Goal: Check status: Check status

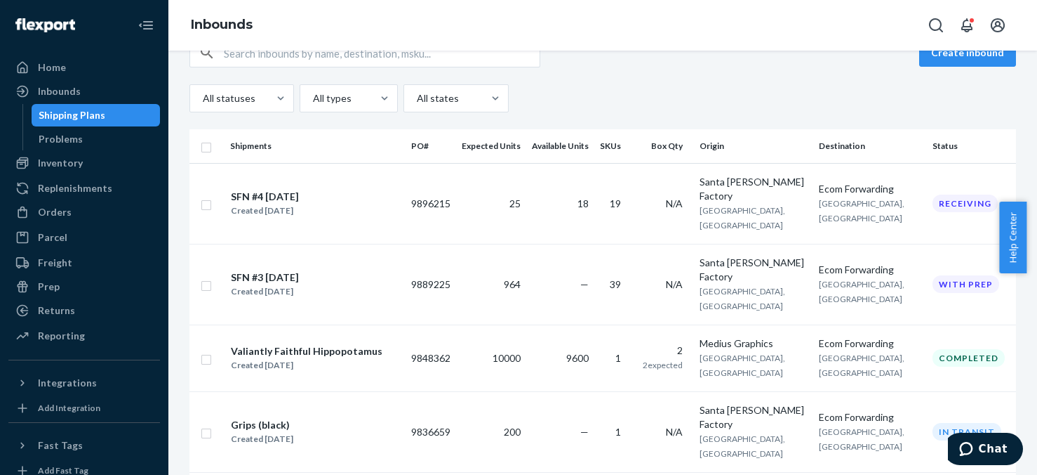
scroll to position [211, 0]
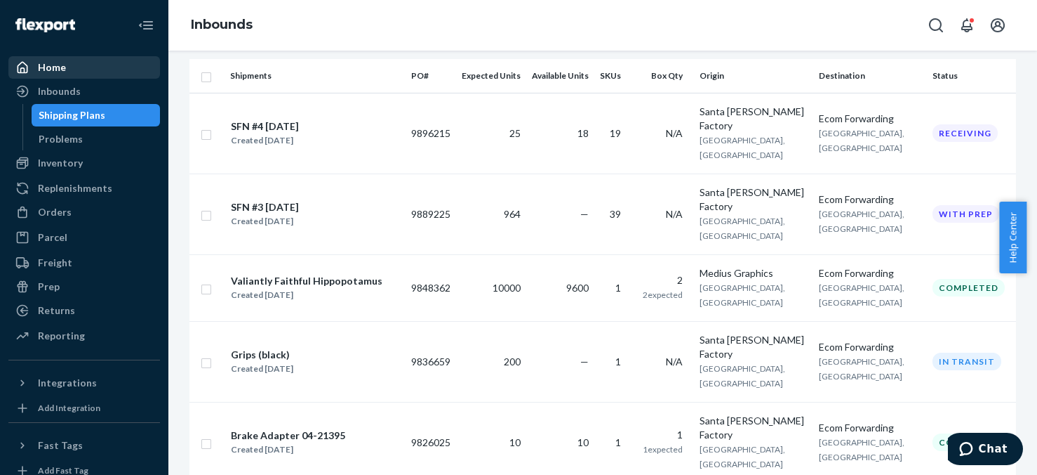
click at [59, 67] on div "Home" at bounding box center [52, 67] width 28 height 14
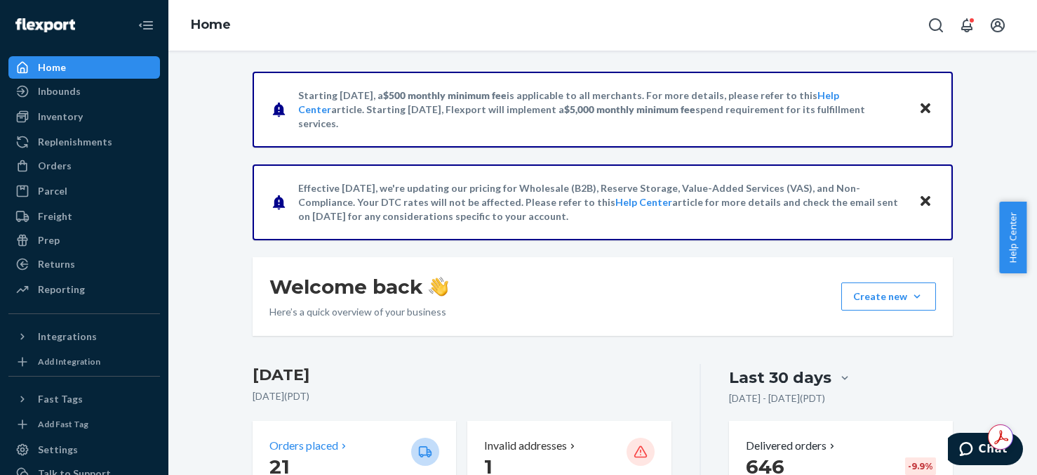
click at [305, 454] on p "21" at bounding box center [335, 465] width 131 height 25
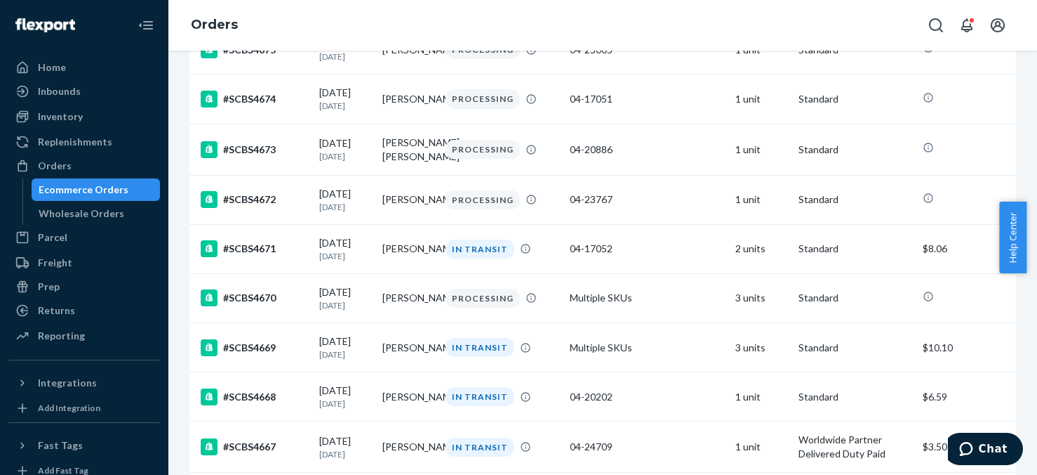
scroll to position [913, 0]
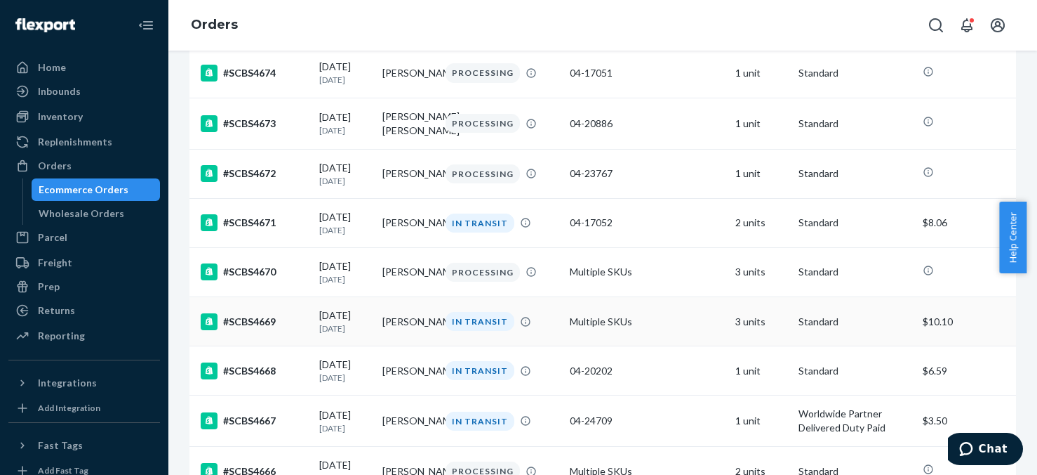
click at [738, 329] on td "3 units" at bounding box center [761, 321] width 63 height 49
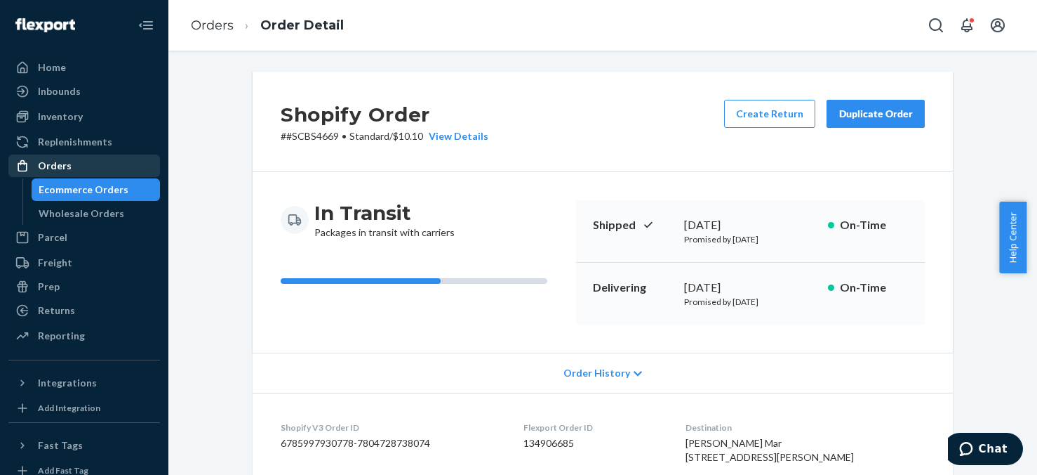
click at [53, 164] on div "Orders" at bounding box center [55, 166] width 34 height 14
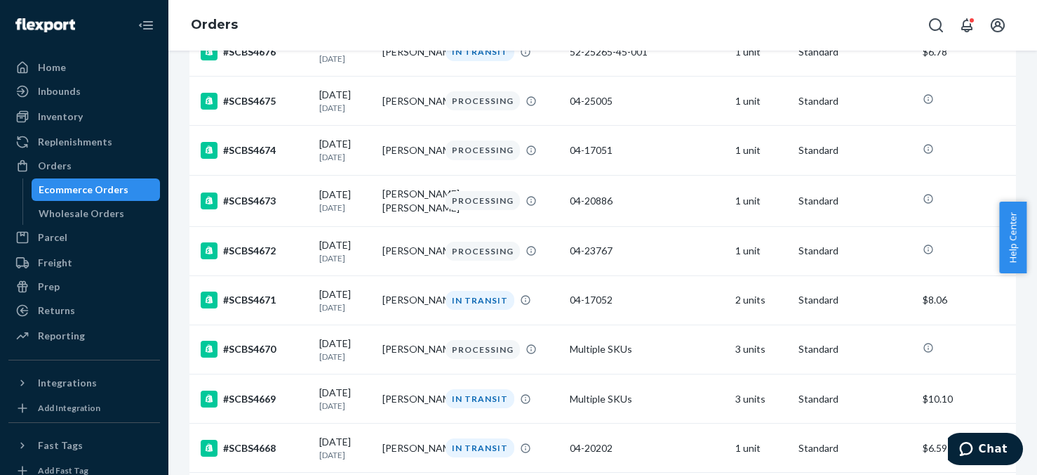
scroll to position [842, 0]
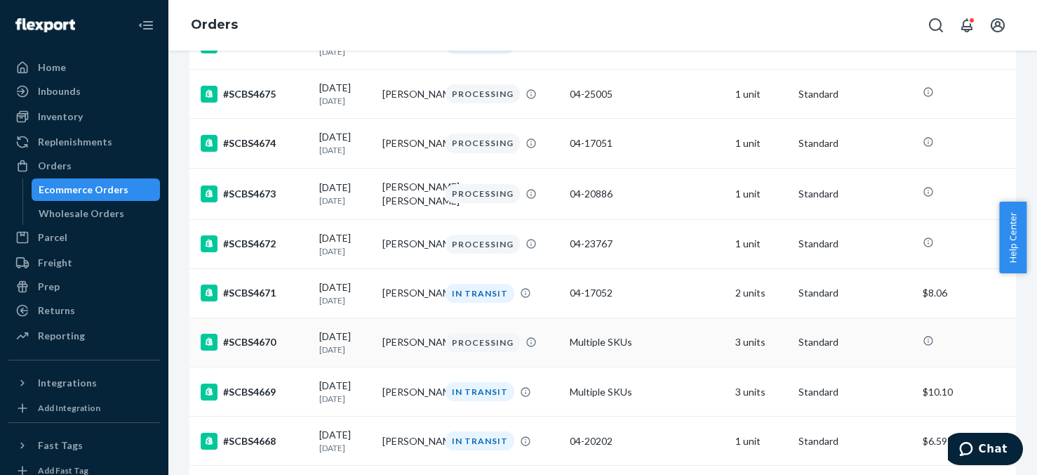
click at [745, 350] on td "3 units" at bounding box center [761, 341] width 63 height 49
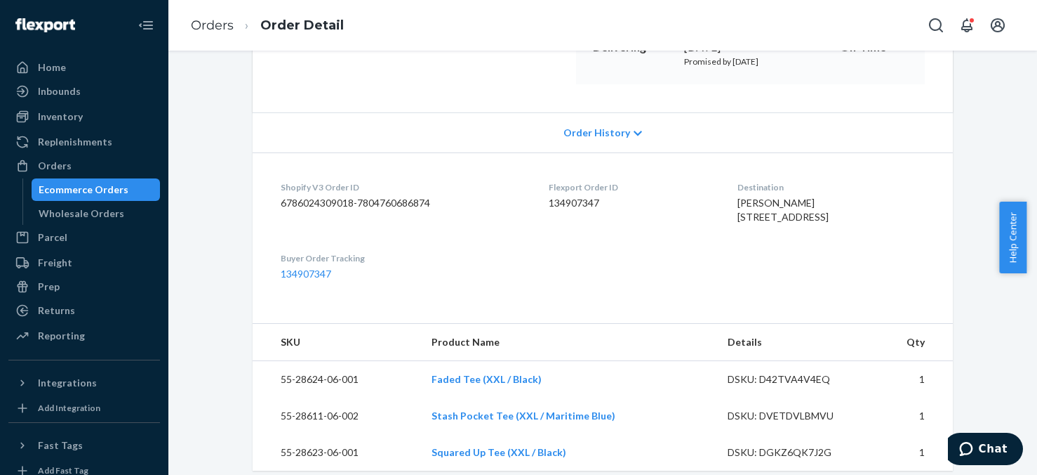
scroll to position [70, 0]
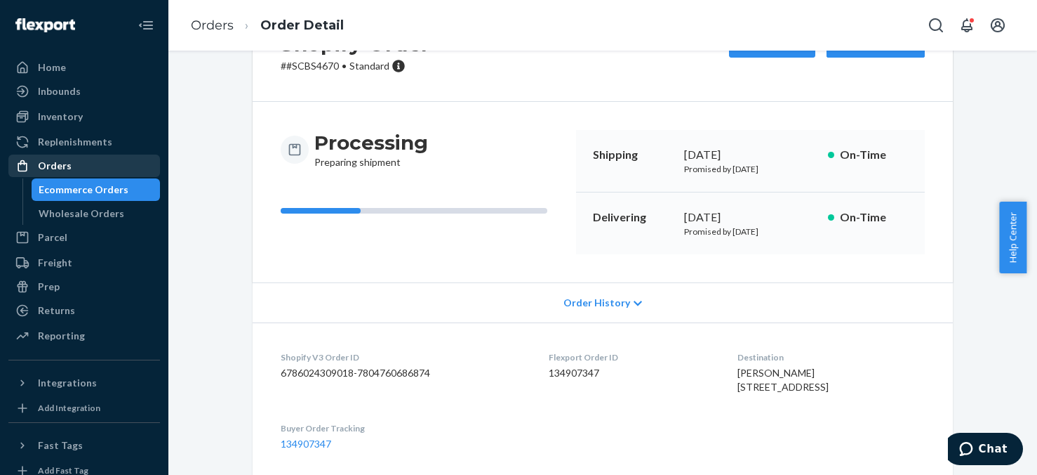
click at [51, 166] on div "Orders" at bounding box center [55, 166] width 34 height 14
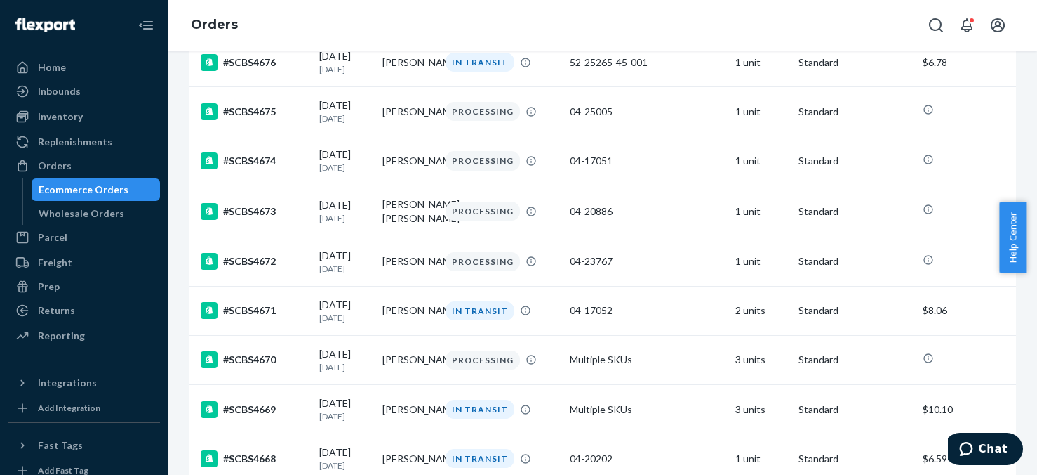
scroll to position [842, 0]
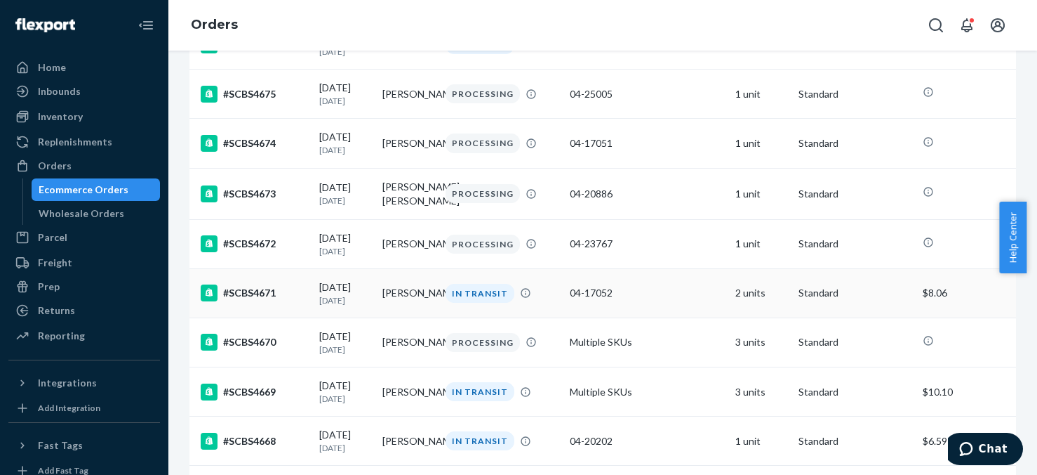
click at [739, 297] on td "2 units" at bounding box center [761, 292] width 63 height 49
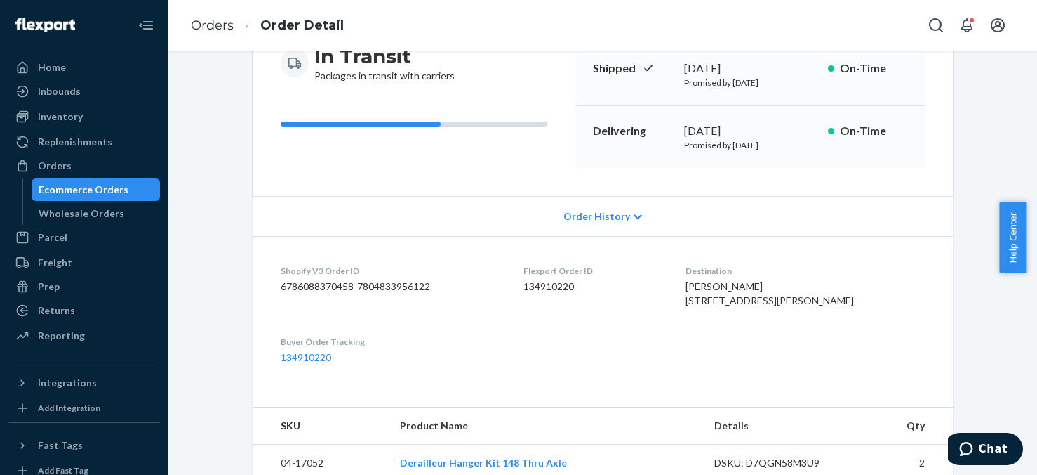
scroll to position [140, 0]
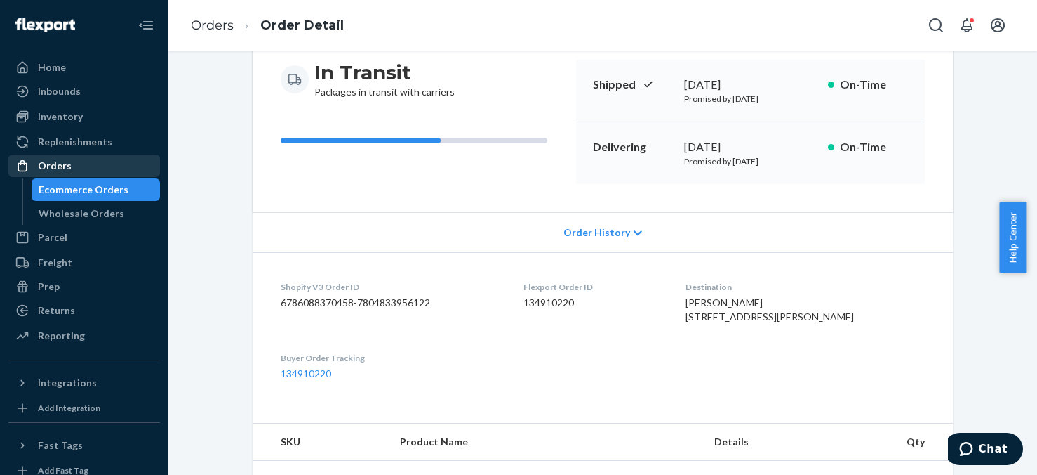
click at [48, 168] on div "Orders" at bounding box center [55, 166] width 34 height 14
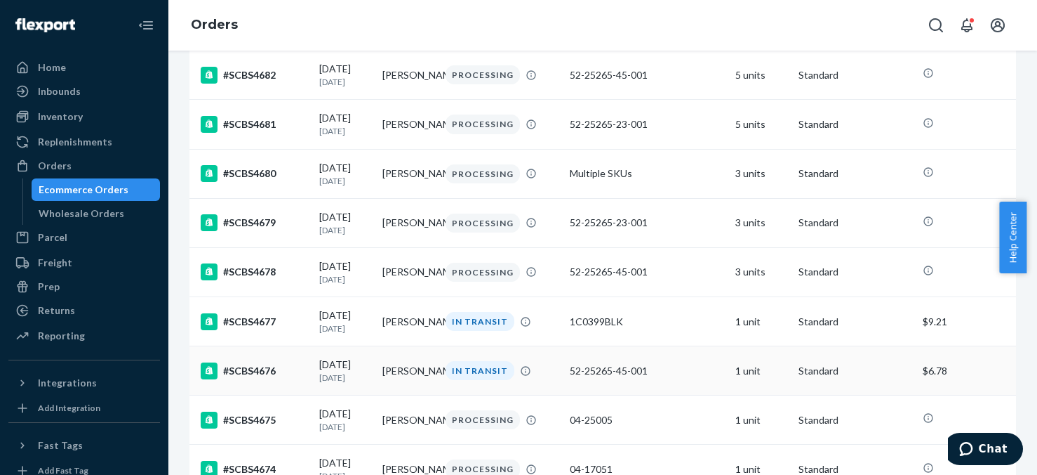
scroll to position [491, 0]
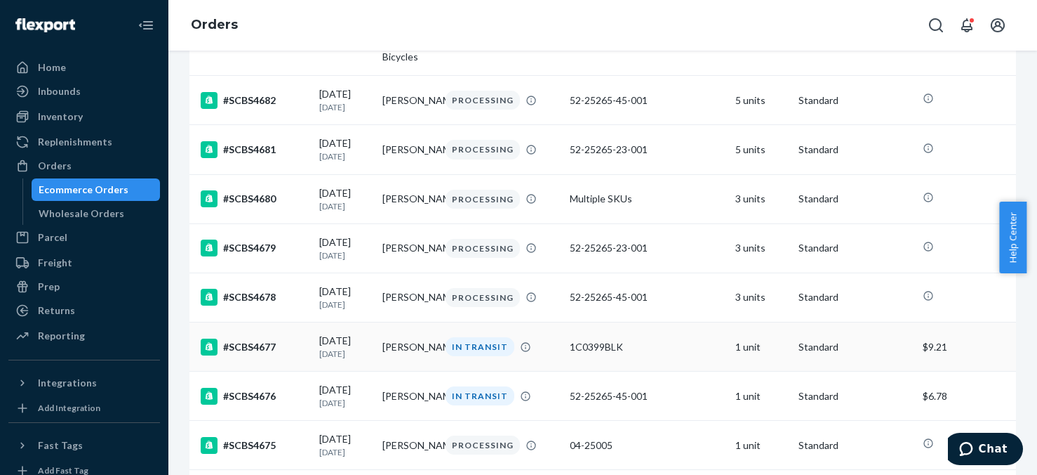
click at [744, 347] on td "1 unit" at bounding box center [761, 346] width 63 height 49
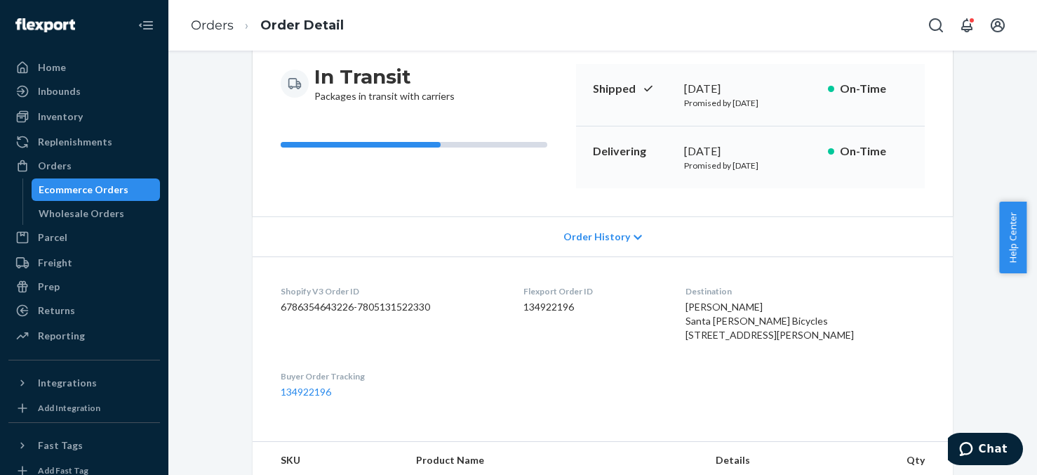
scroll to position [70, 0]
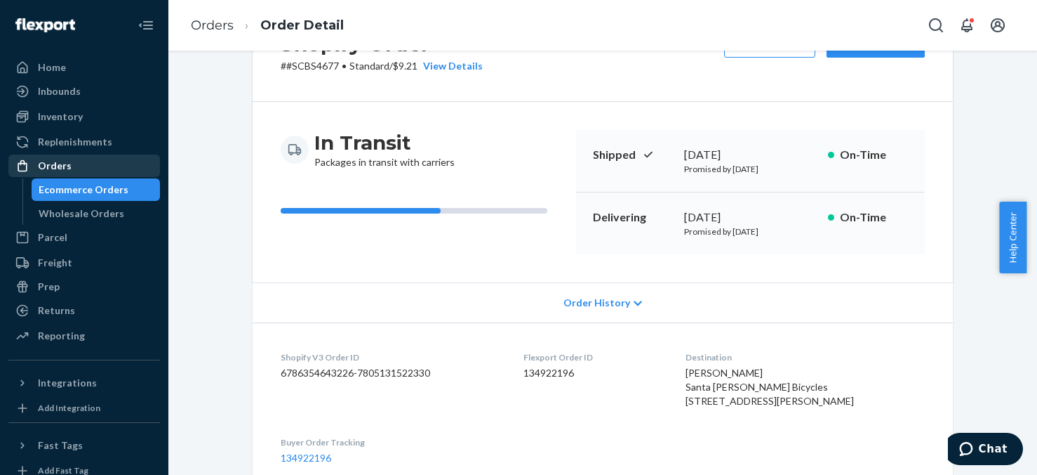
click at [58, 161] on div "Orders" at bounding box center [55, 166] width 34 height 14
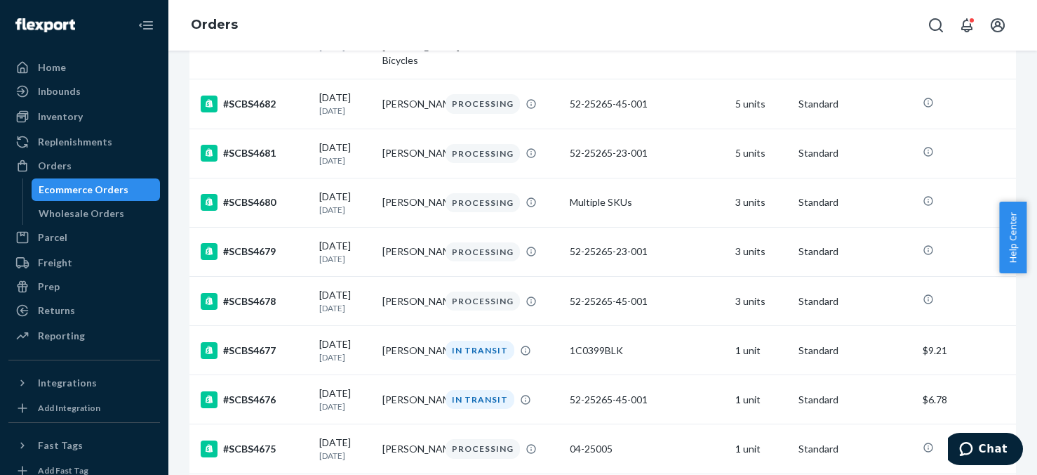
scroll to position [562, 0]
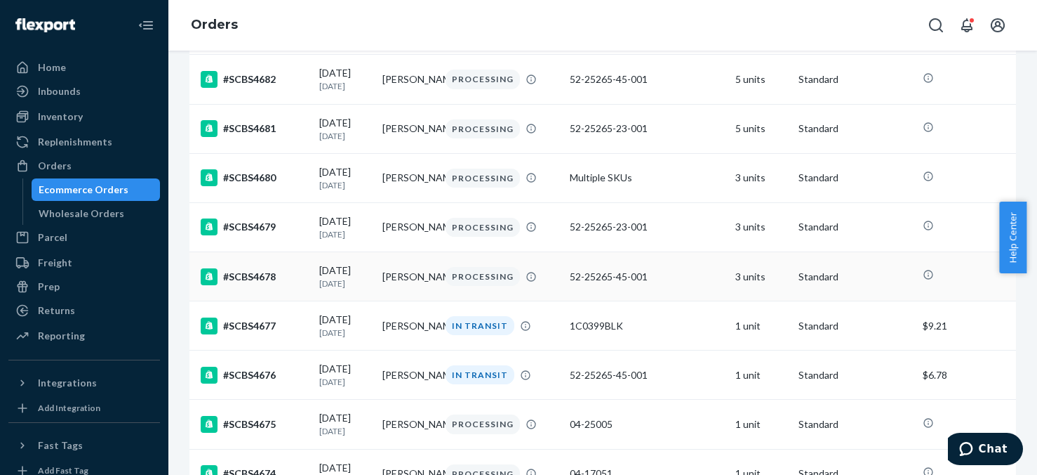
click at [738, 270] on td "3 units" at bounding box center [761, 276] width 63 height 49
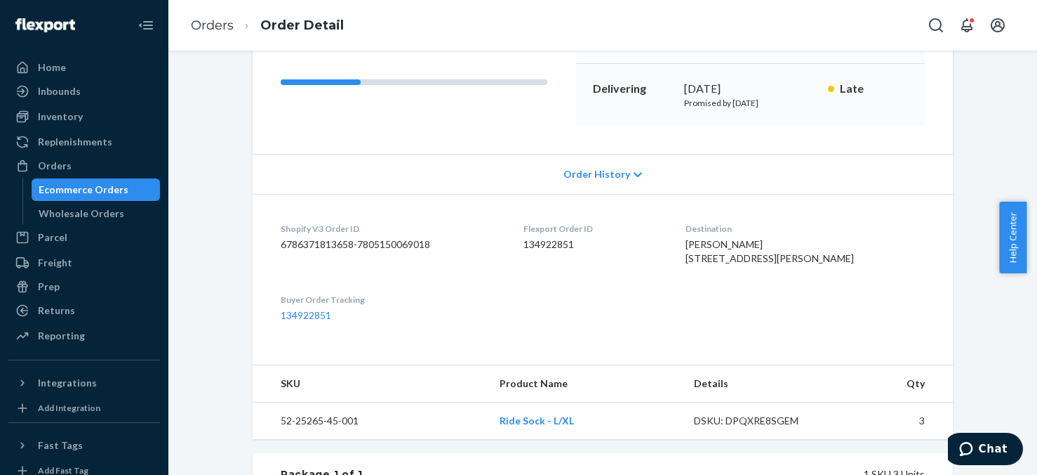
scroll to position [211, 0]
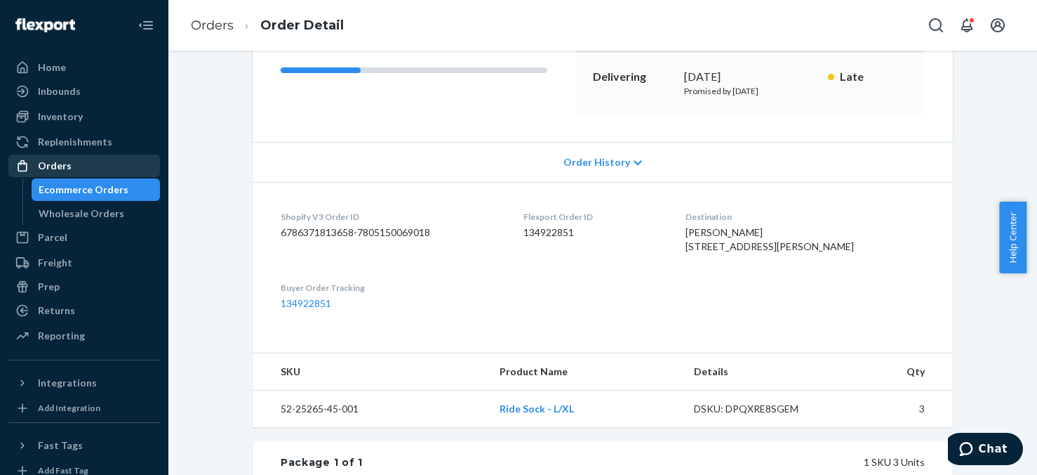
click at [69, 166] on div "Orders" at bounding box center [55, 166] width 34 height 14
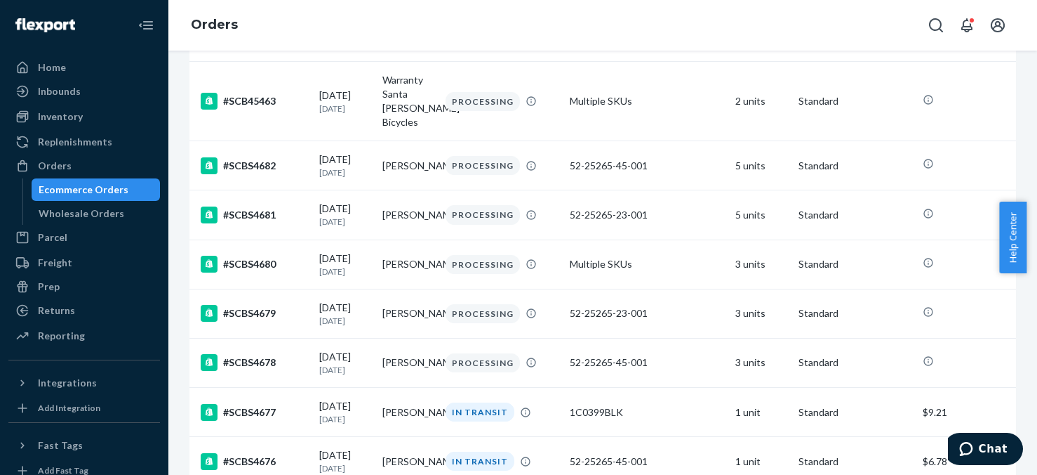
scroll to position [421, 0]
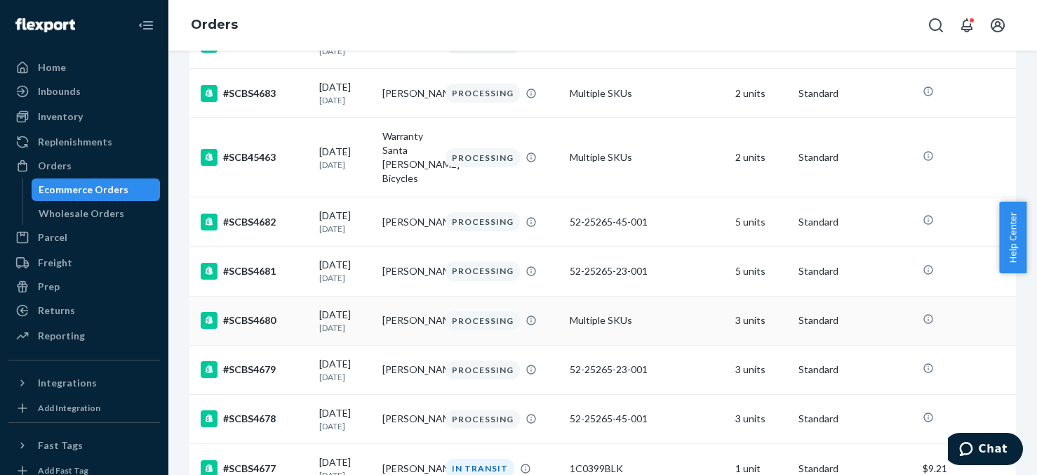
click at [733, 314] on td "3 units" at bounding box center [761, 320] width 63 height 49
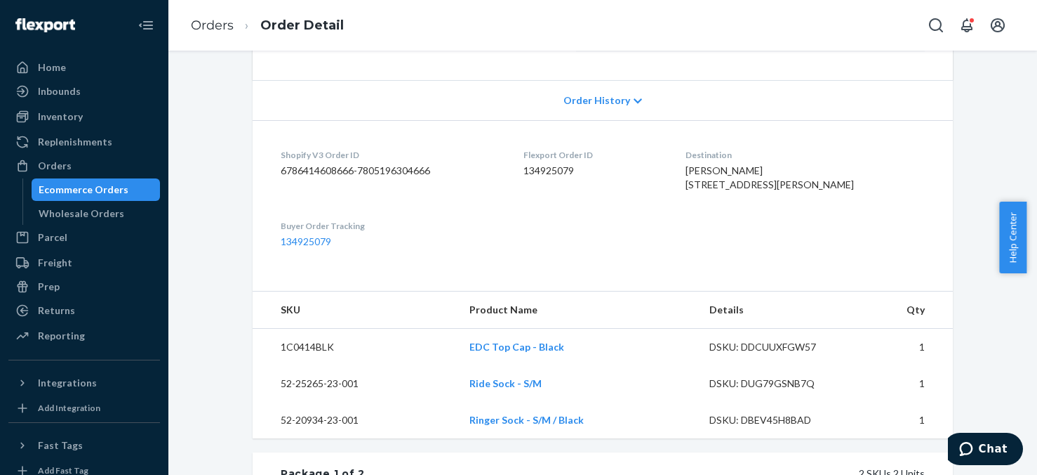
scroll to position [281, 0]
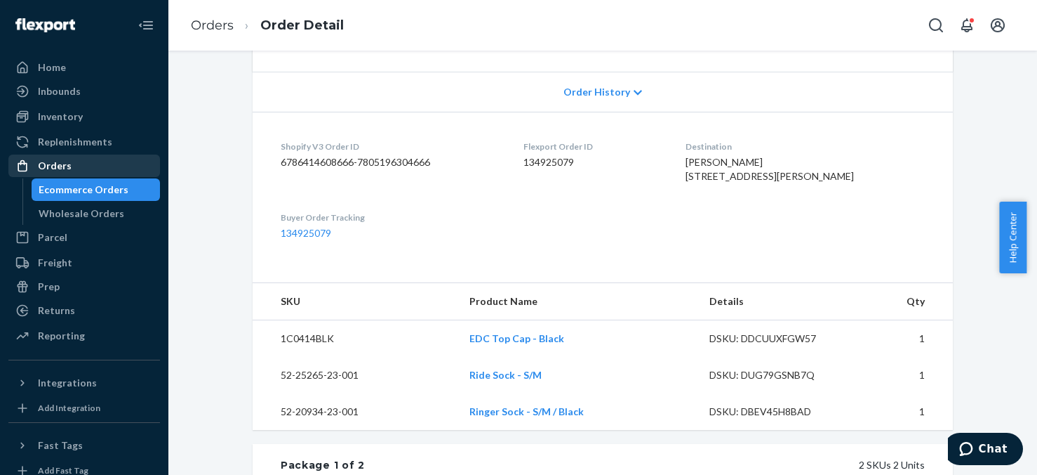
click at [58, 163] on div "Orders" at bounding box center [55, 166] width 34 height 14
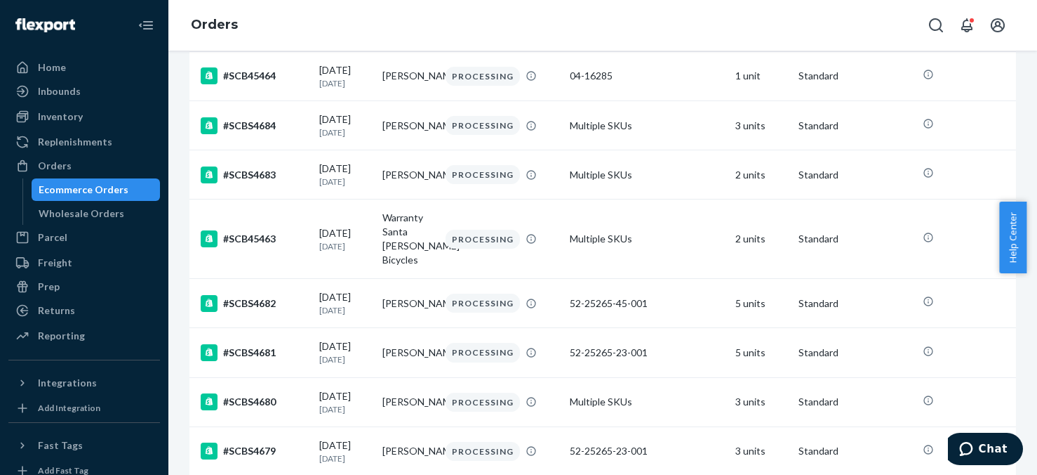
scroll to position [351, 0]
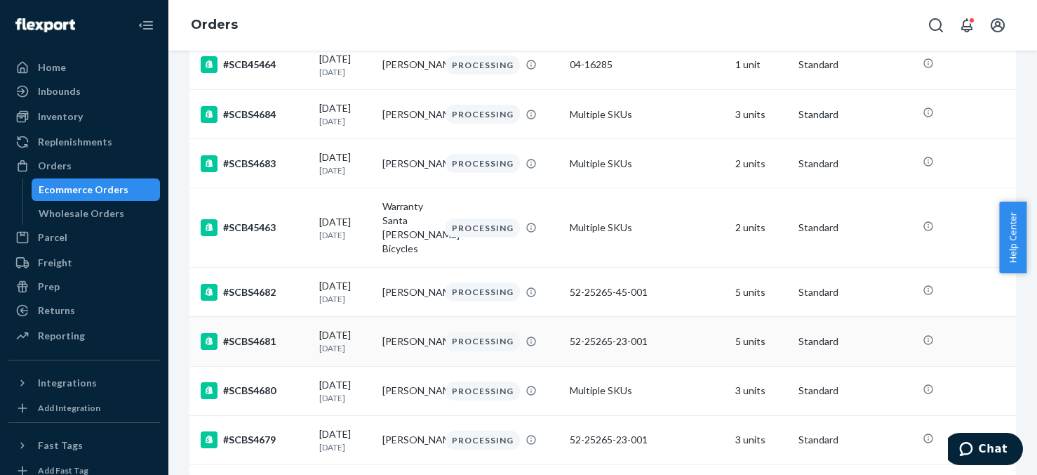
click at [734, 330] on td "5 units" at bounding box center [761, 341] width 63 height 49
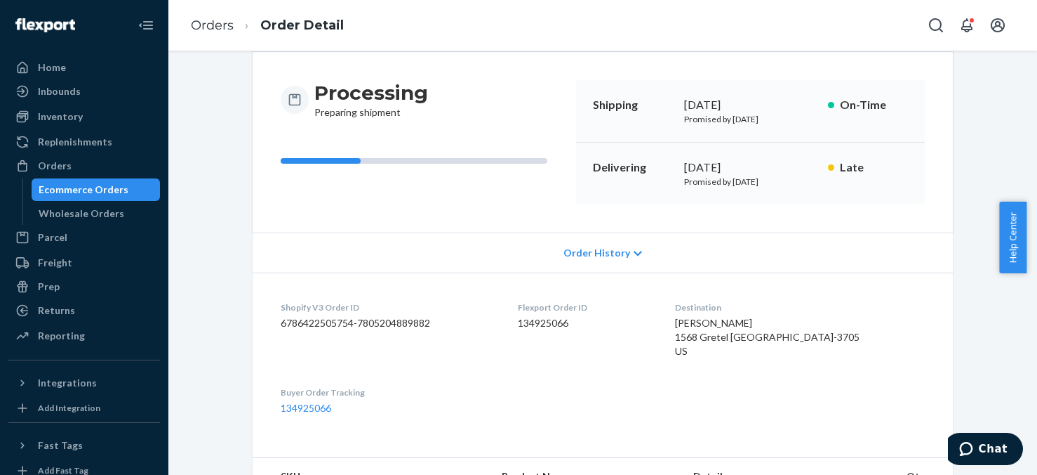
scroll to position [70, 0]
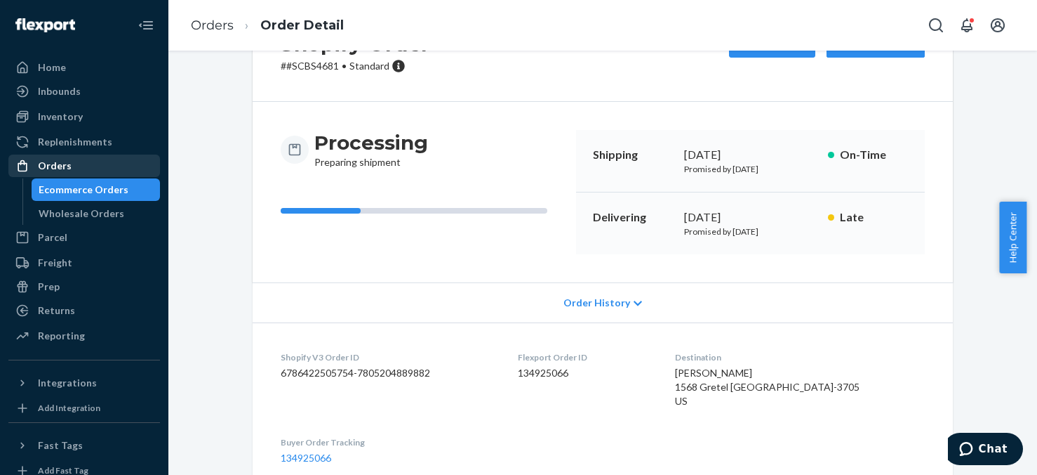
click at [65, 166] on div "Orders" at bounding box center [55, 166] width 34 height 14
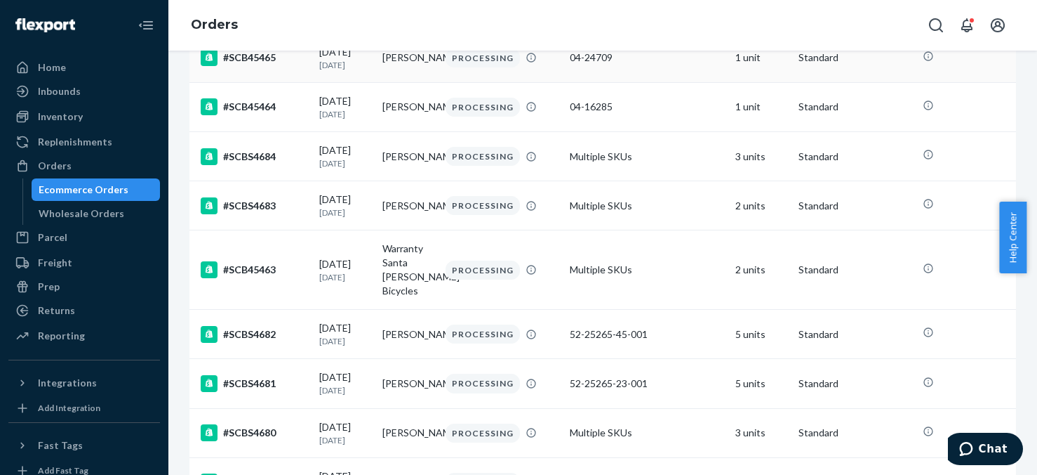
scroll to position [351, 0]
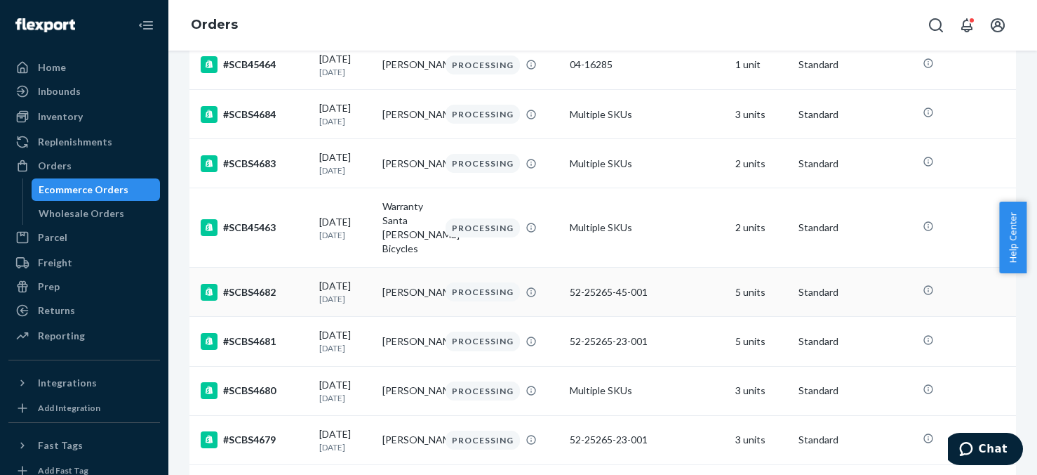
click at [741, 281] on td "5 units" at bounding box center [761, 291] width 63 height 49
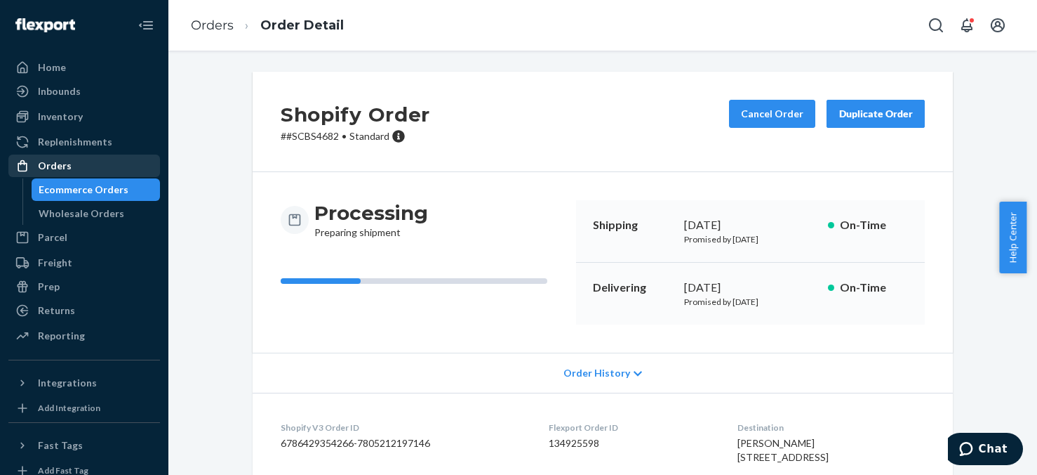
click at [55, 166] on div "Orders" at bounding box center [55, 166] width 34 height 14
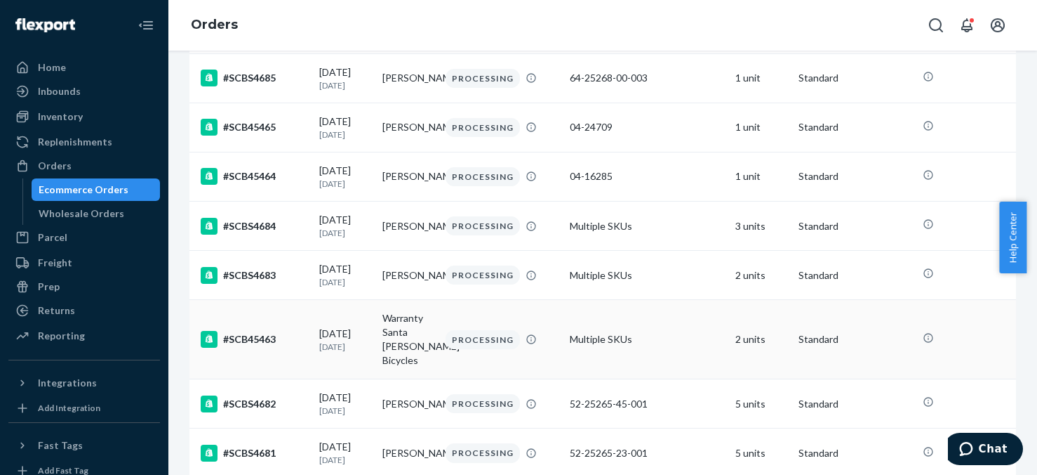
scroll to position [211, 0]
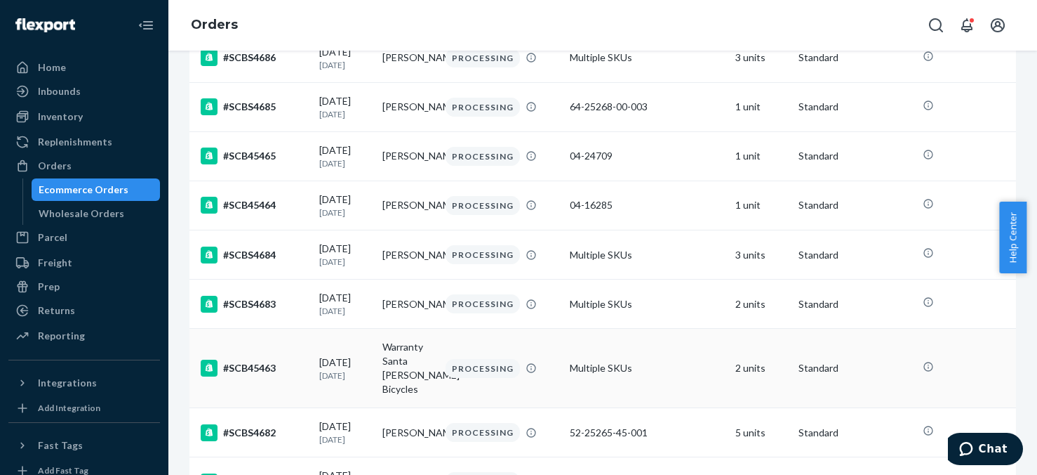
click at [743, 366] on td "2 units" at bounding box center [761, 368] width 63 height 79
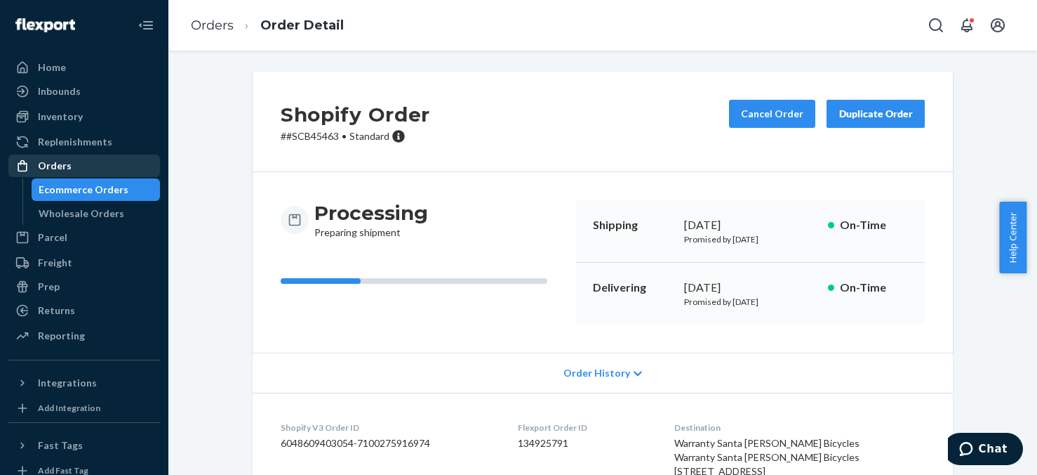
click at [49, 164] on div "Orders" at bounding box center [55, 166] width 34 height 14
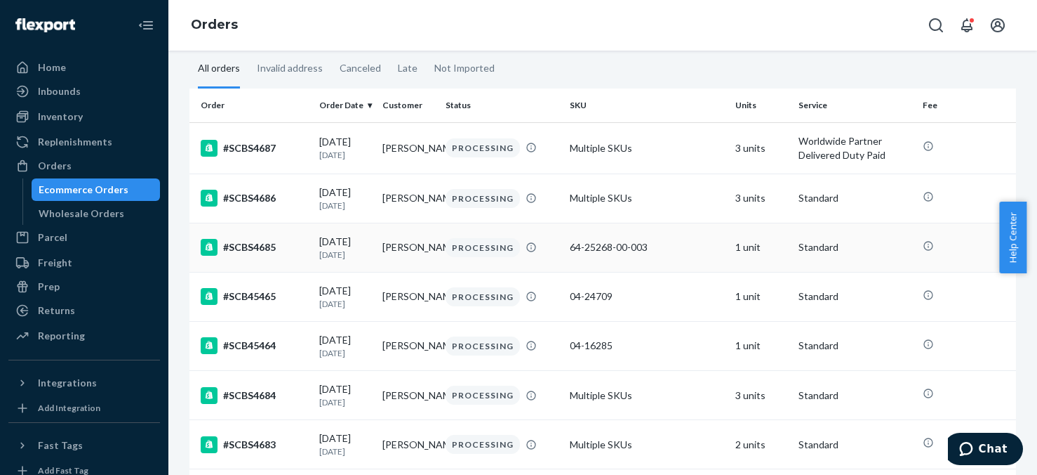
scroll to position [140, 0]
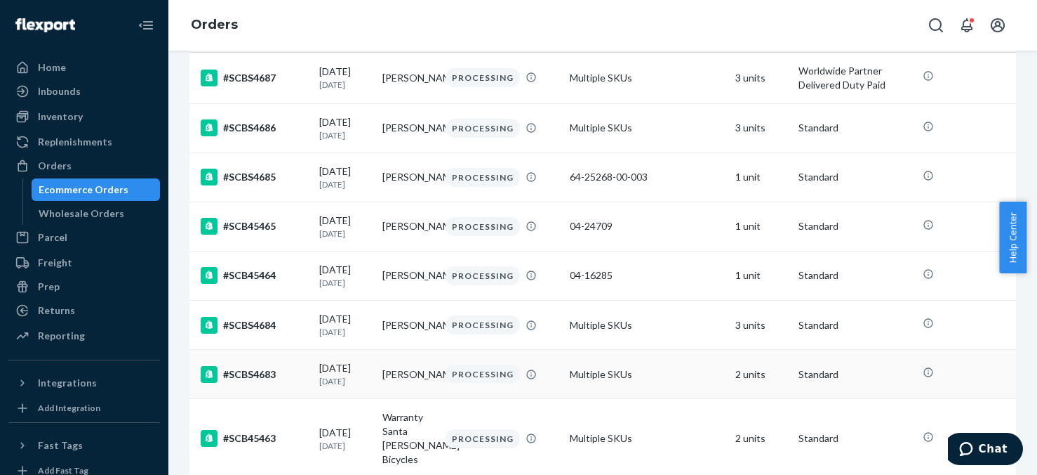
click at [741, 378] on td "2 units" at bounding box center [761, 374] width 63 height 49
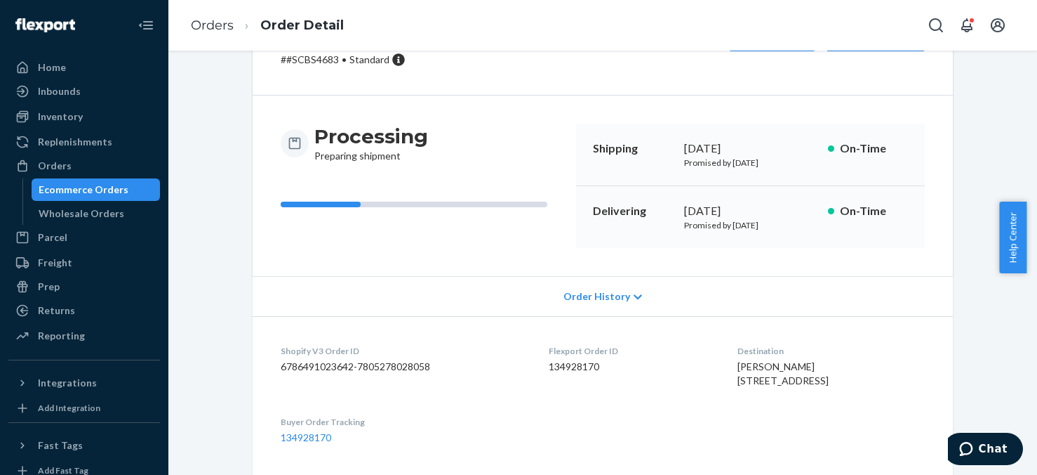
scroll to position [70, 0]
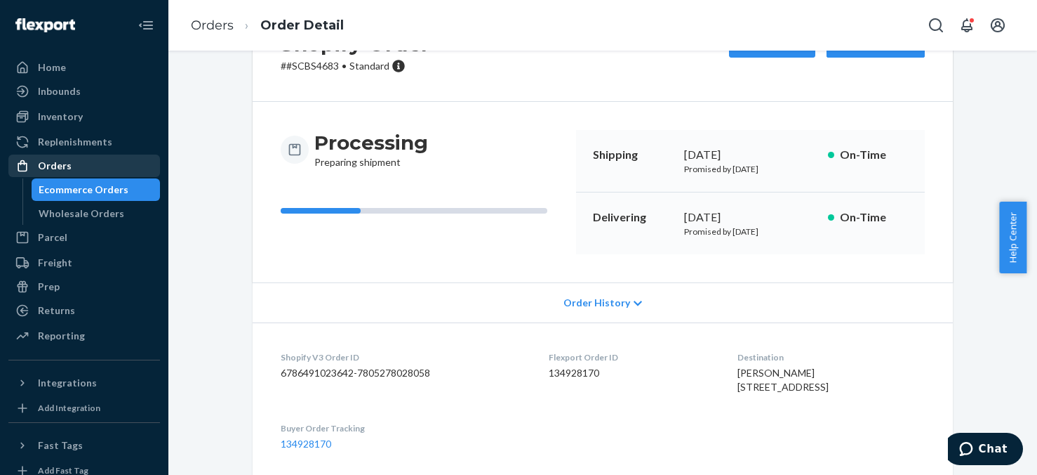
click at [51, 165] on div "Orders" at bounding box center [55, 166] width 34 height 14
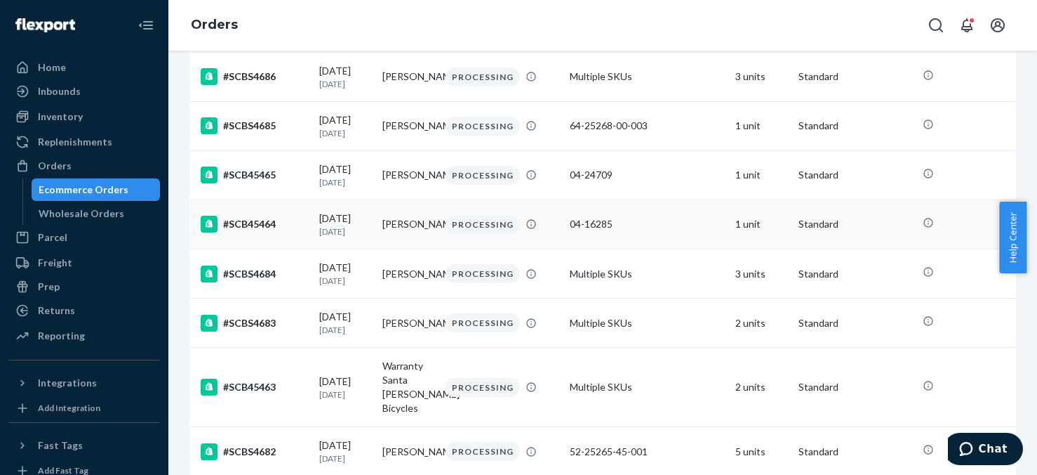
scroll to position [211, 0]
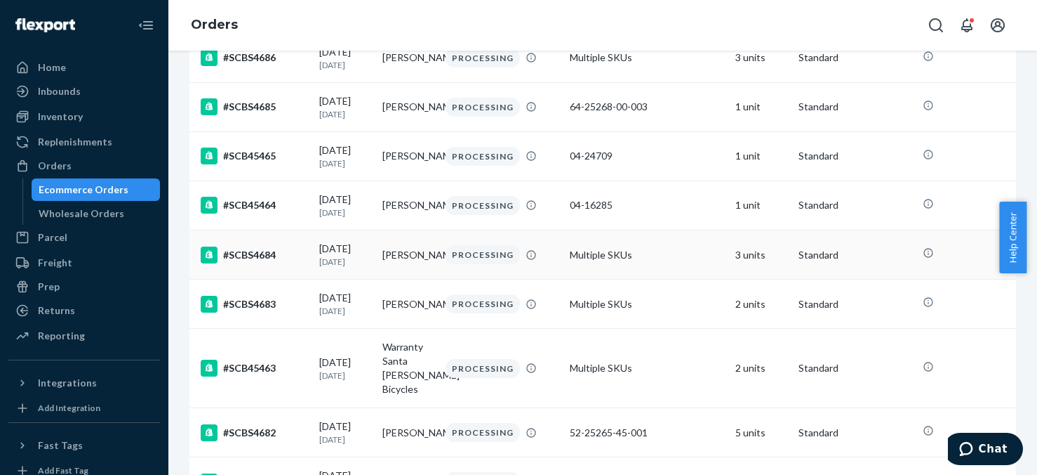
click at [739, 253] on td "3 units" at bounding box center [761, 254] width 63 height 49
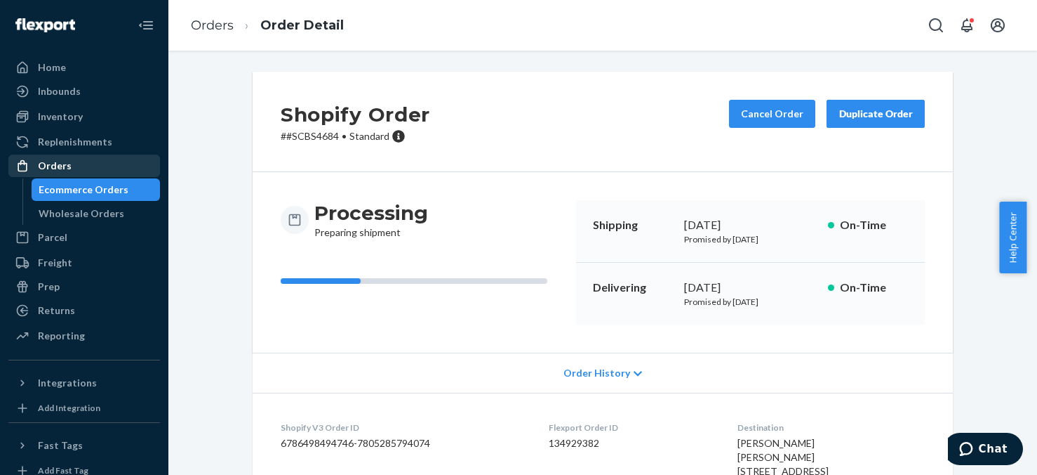
click at [53, 171] on div "Orders" at bounding box center [55, 166] width 34 height 14
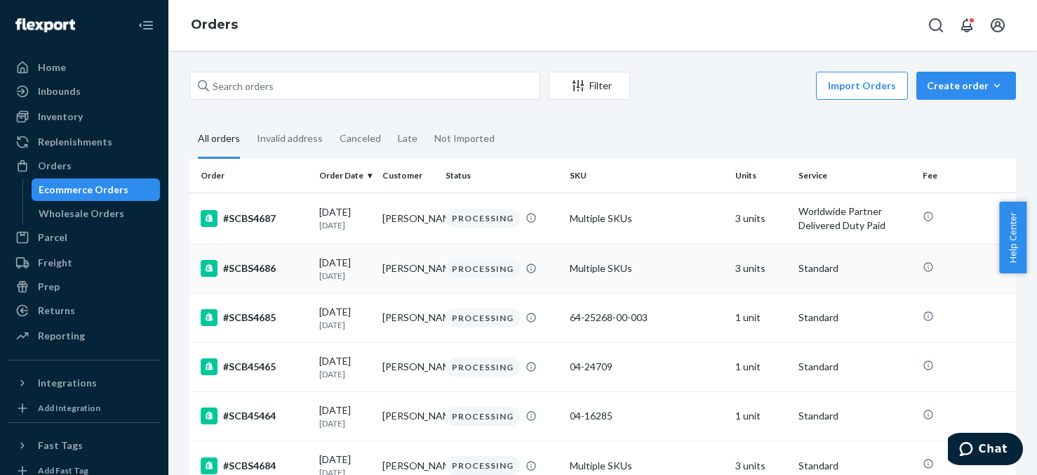
click at [734, 269] on td "3 units" at bounding box center [761, 268] width 63 height 49
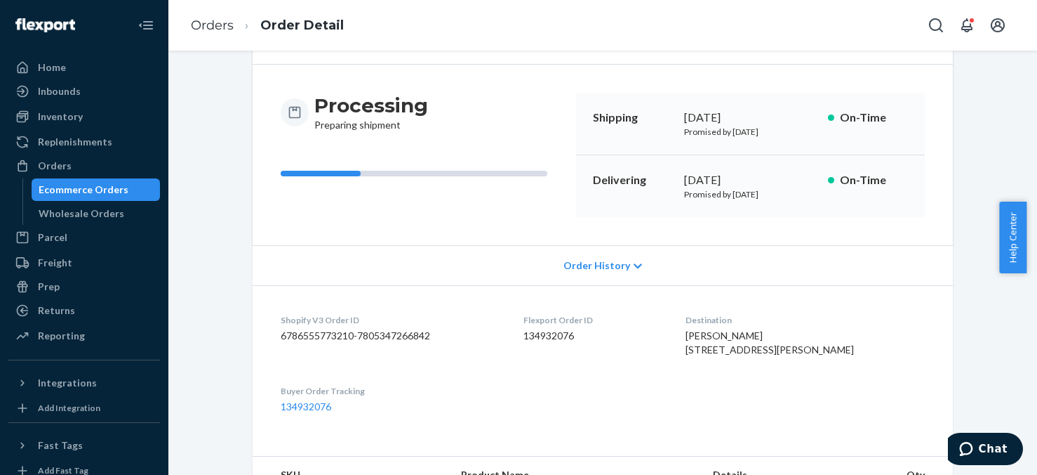
scroll to position [70, 0]
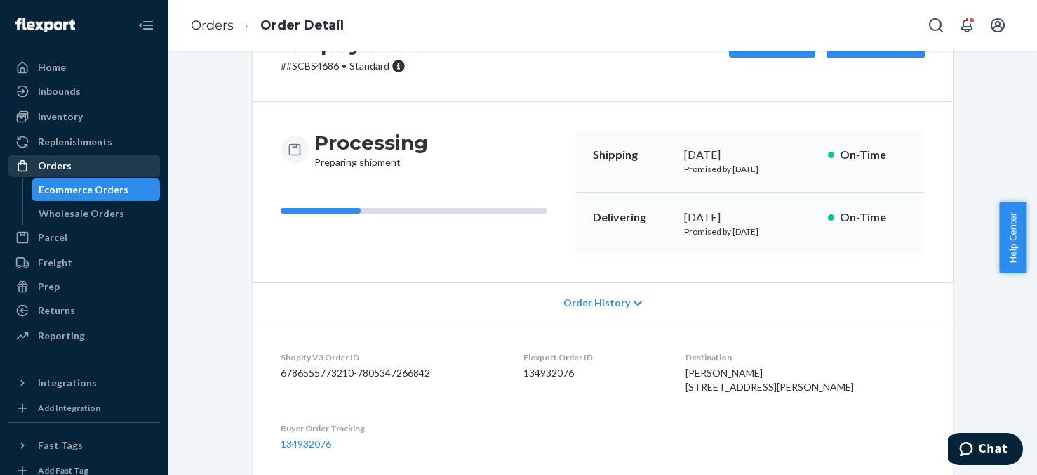
click at [62, 162] on div "Orders" at bounding box center [55, 166] width 34 height 14
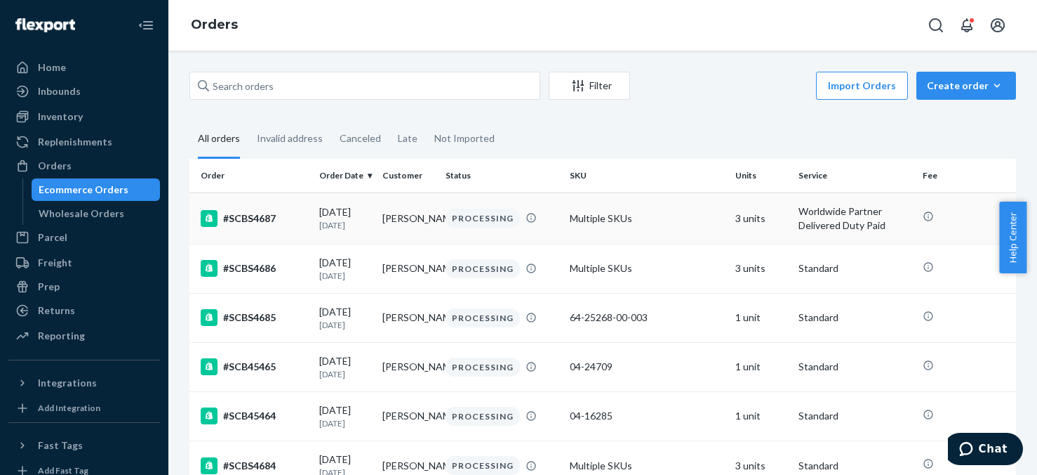
click at [743, 216] on td "3 units" at bounding box center [761, 217] width 63 height 51
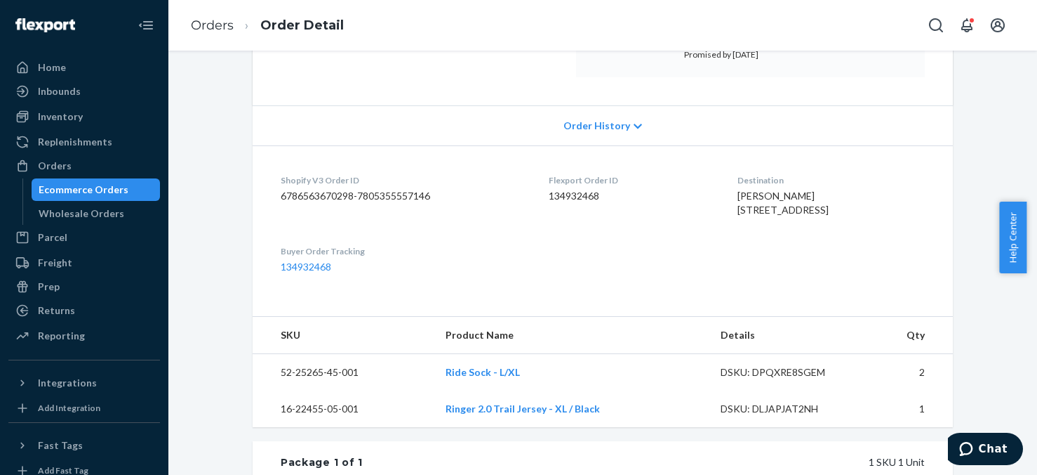
scroll to position [281, 0]
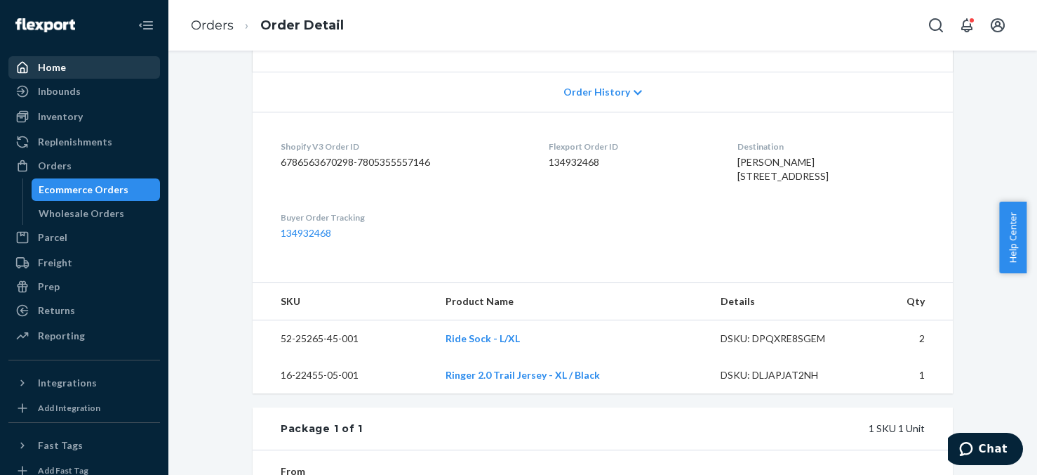
click at [70, 71] on div "Home" at bounding box center [84, 68] width 149 height 20
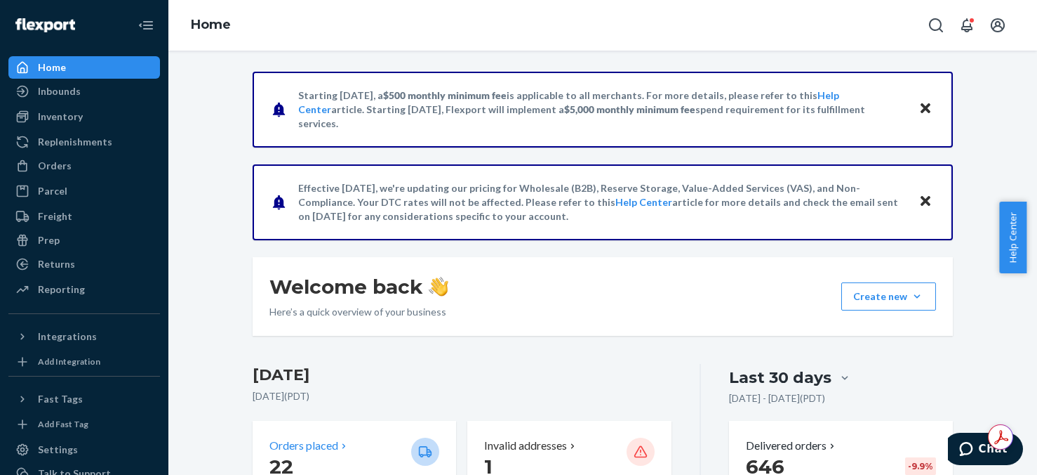
click at [341, 451] on icon at bounding box center [343, 445] width 11 height 11
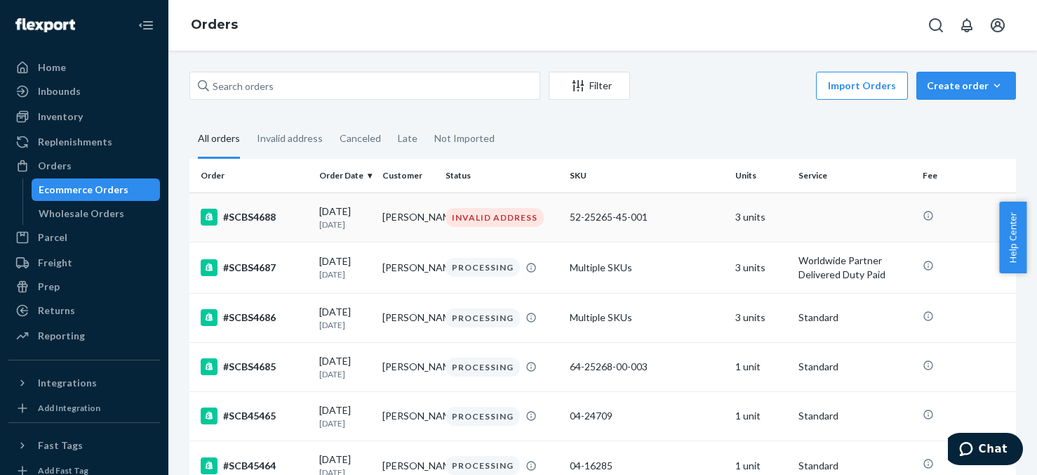
click at [742, 216] on td "3 units" at bounding box center [761, 216] width 63 height 49
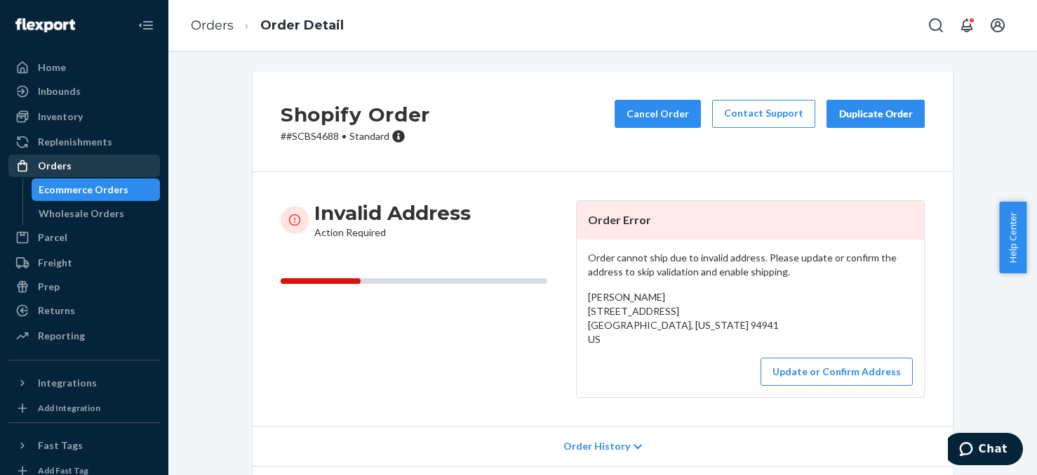
click at [73, 161] on div "Orders" at bounding box center [84, 166] width 149 height 20
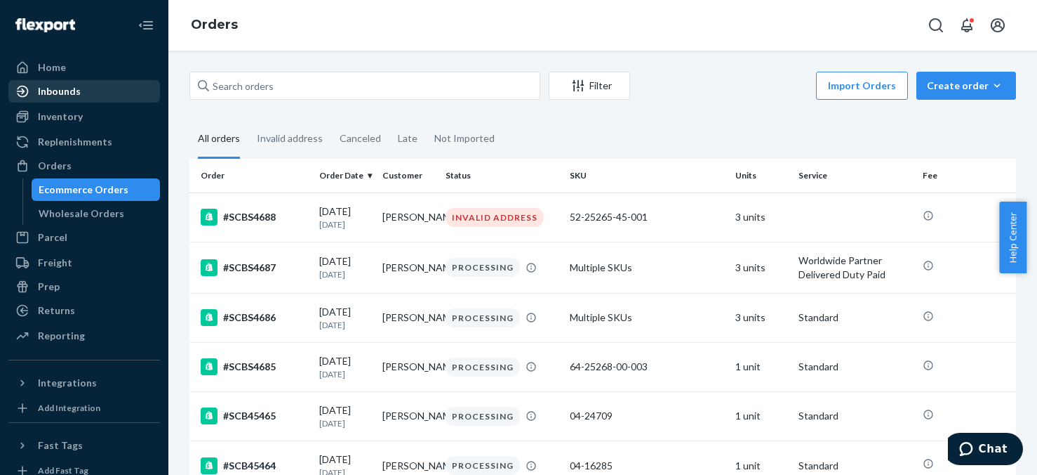
click at [64, 91] on div "Inbounds" at bounding box center [59, 91] width 43 height 14
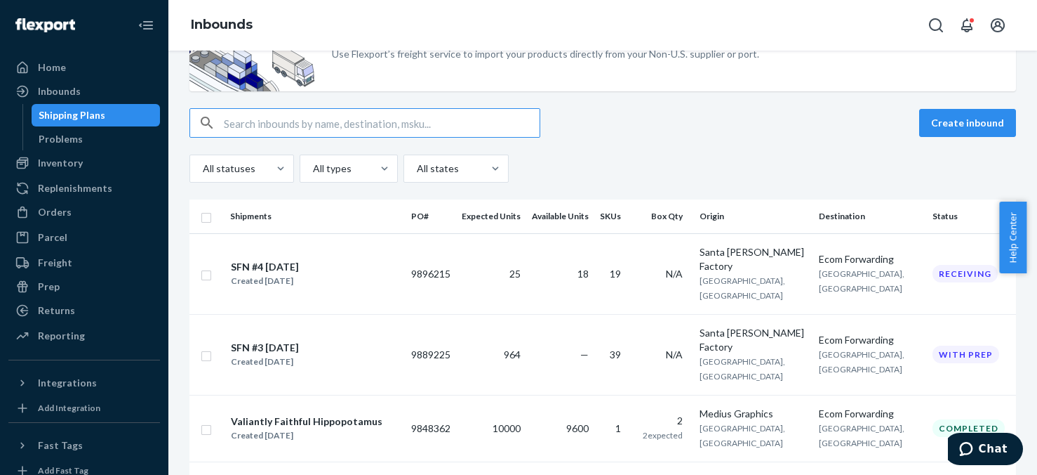
scroll to position [140, 0]
